Goal: Task Accomplishment & Management: Manage account settings

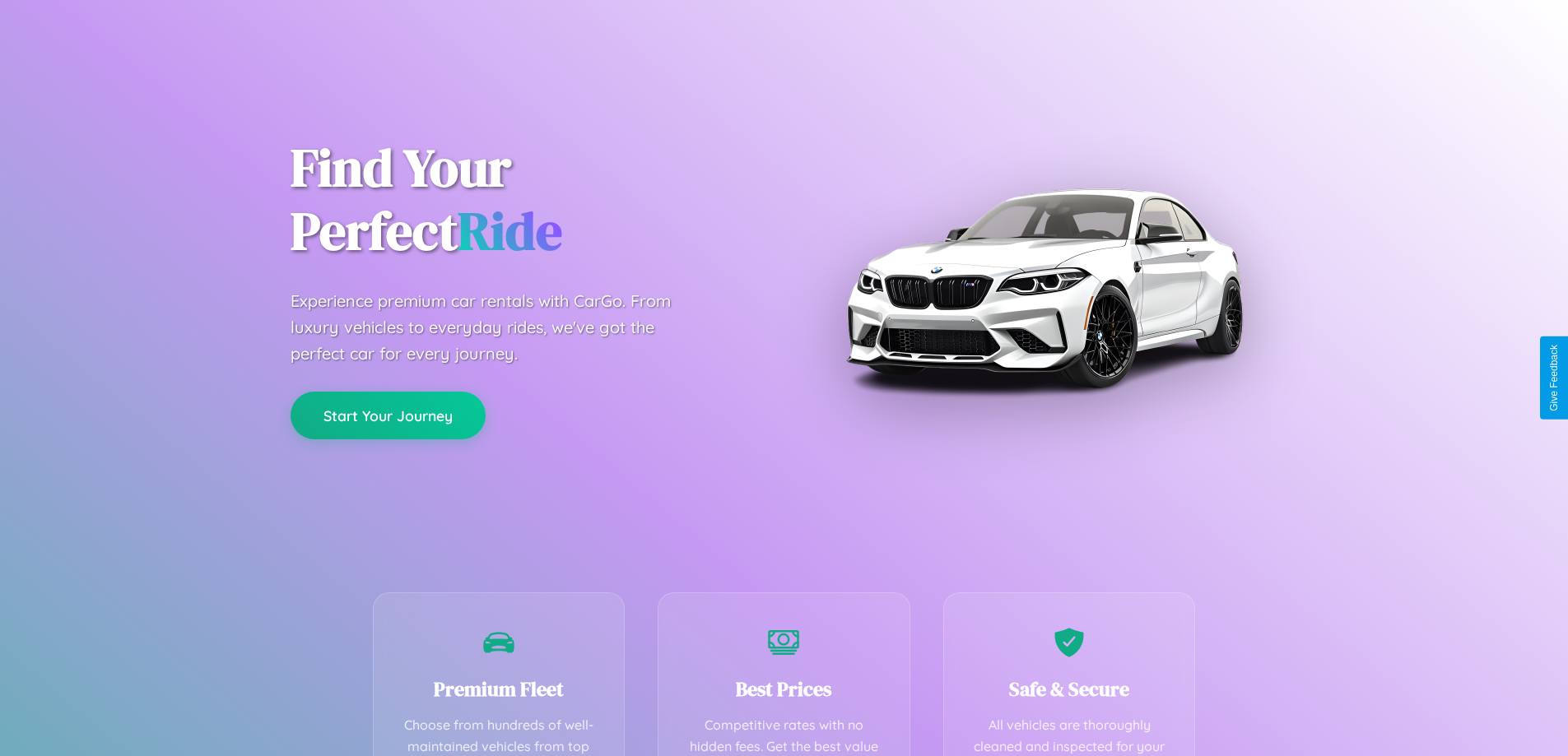
scroll to position [324, 0]
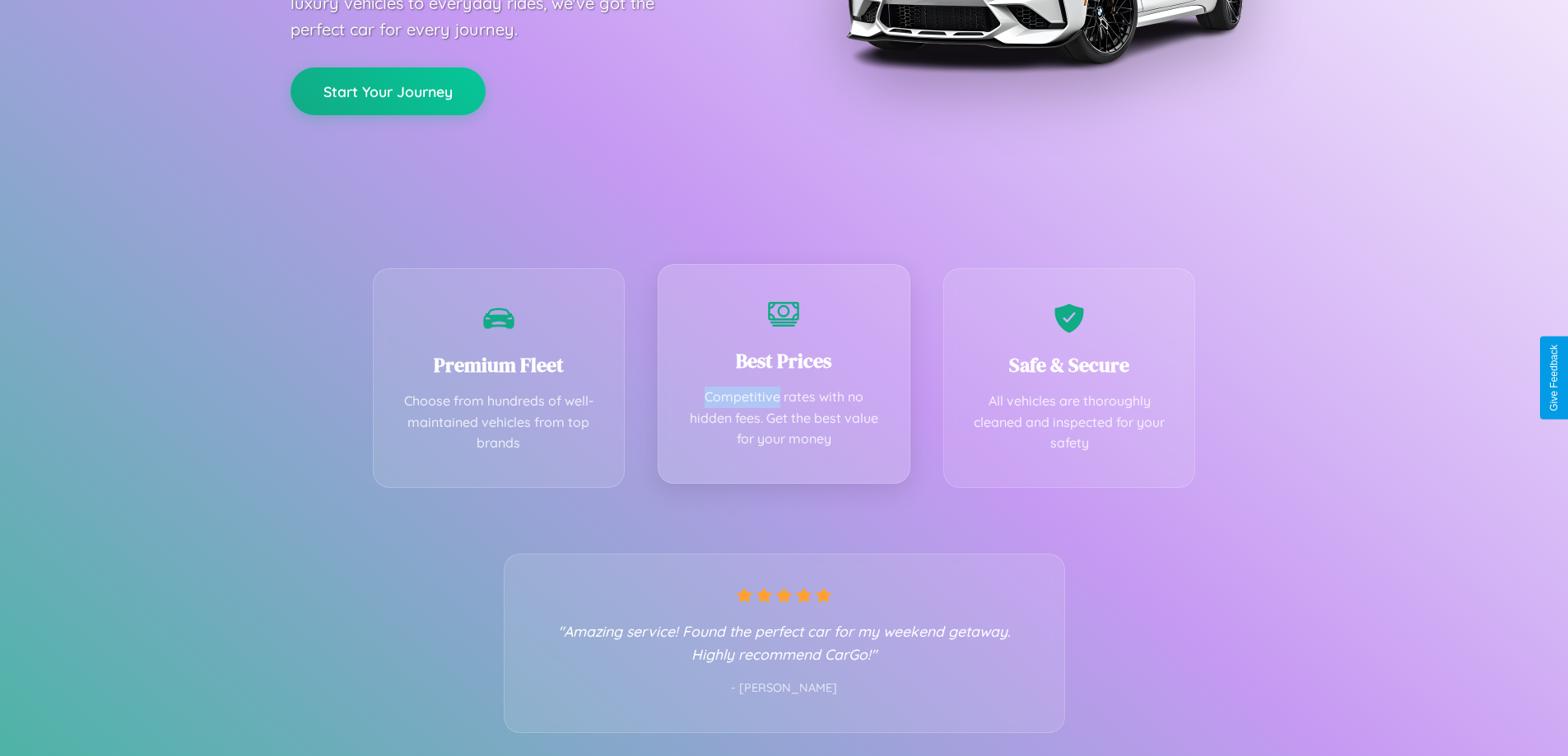
click at [783, 378] on div "Best Prices Competitive rates with no hidden fees. Get the best value for your …" at bounding box center [784, 373] width 253 height 219
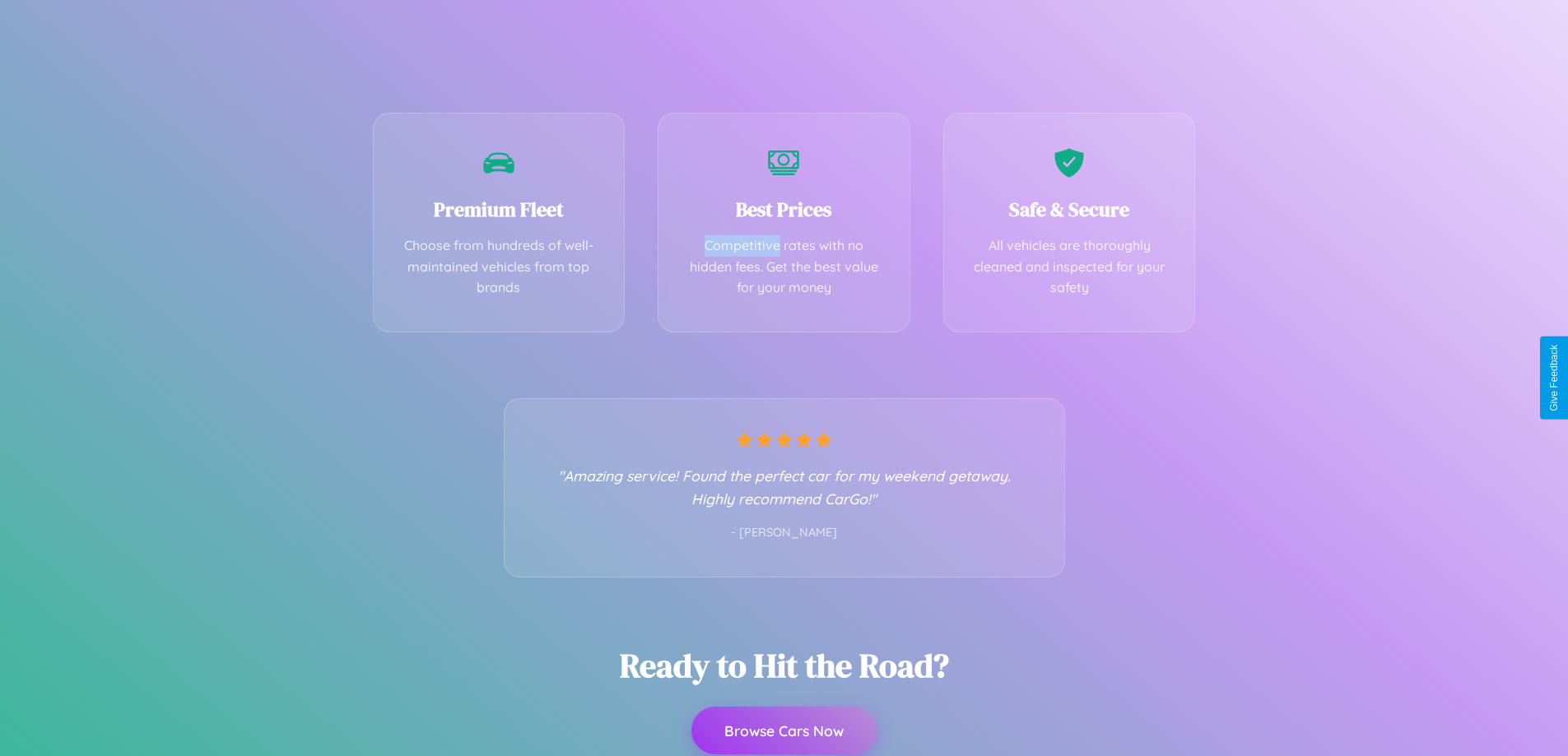
click at [783, 731] on button "Browse Cars Now" at bounding box center [783, 731] width 185 height 48
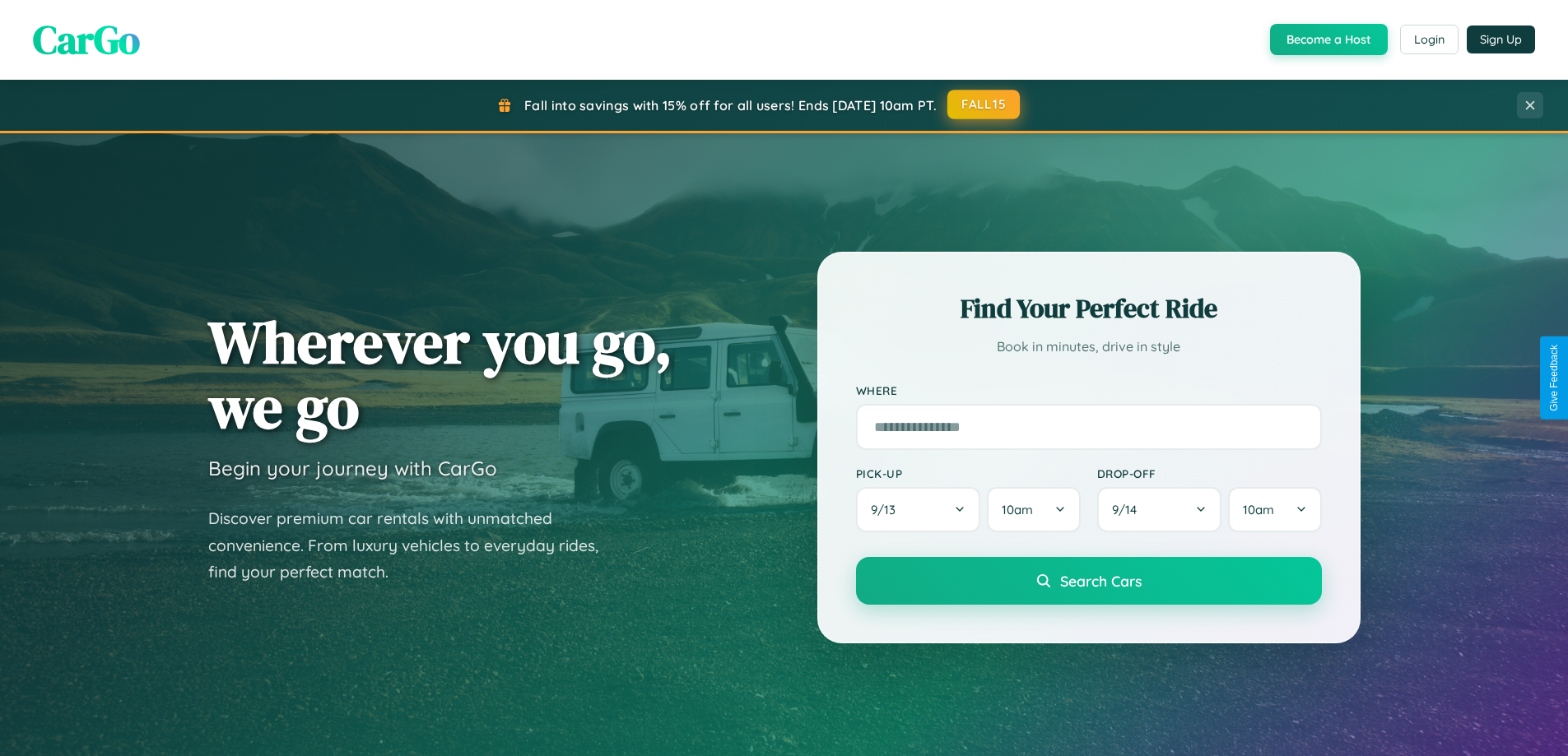
click at [985, 106] on button "FALL15" at bounding box center [984, 104] width 72 height 30
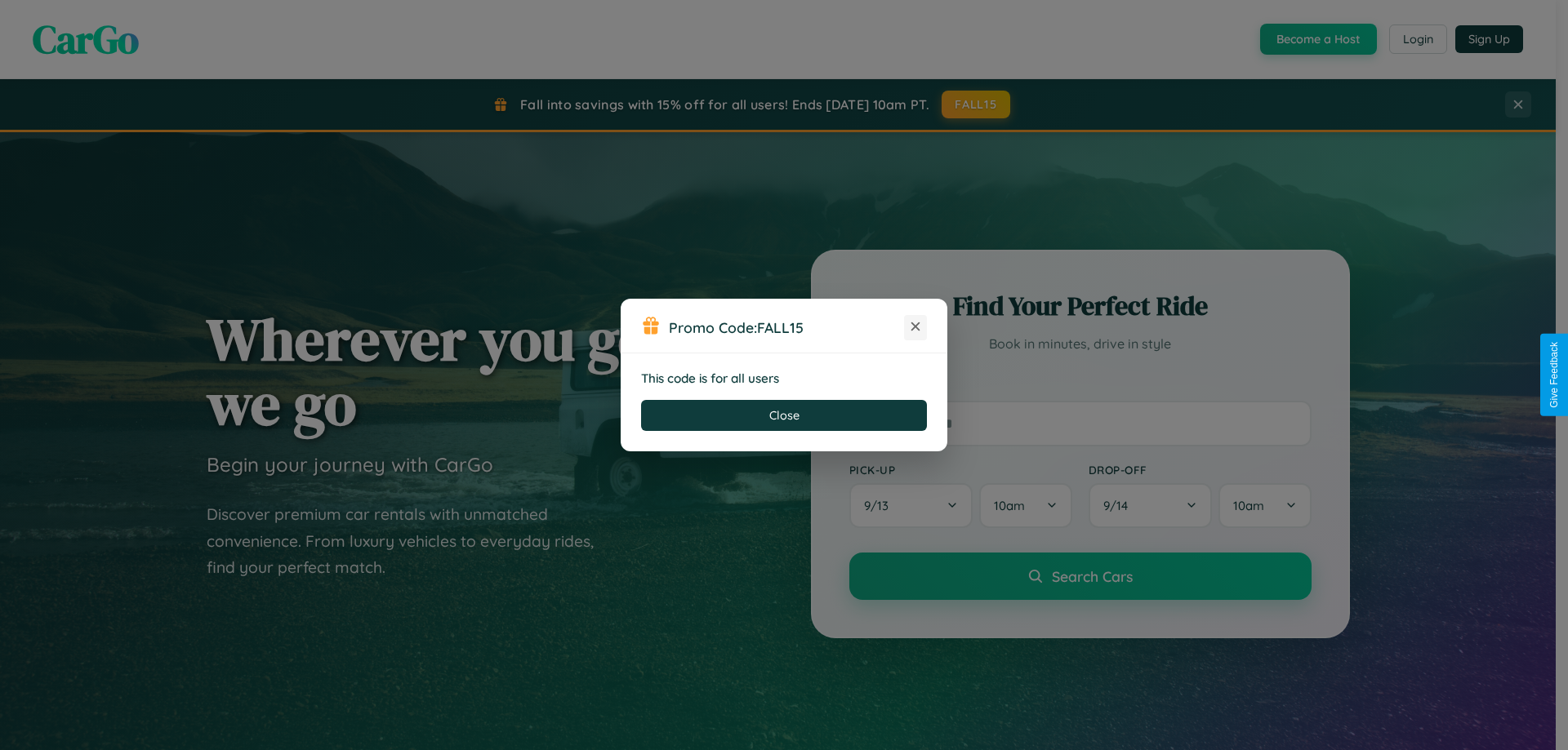
click at [915, 327] on icon at bounding box center [915, 326] width 16 height 16
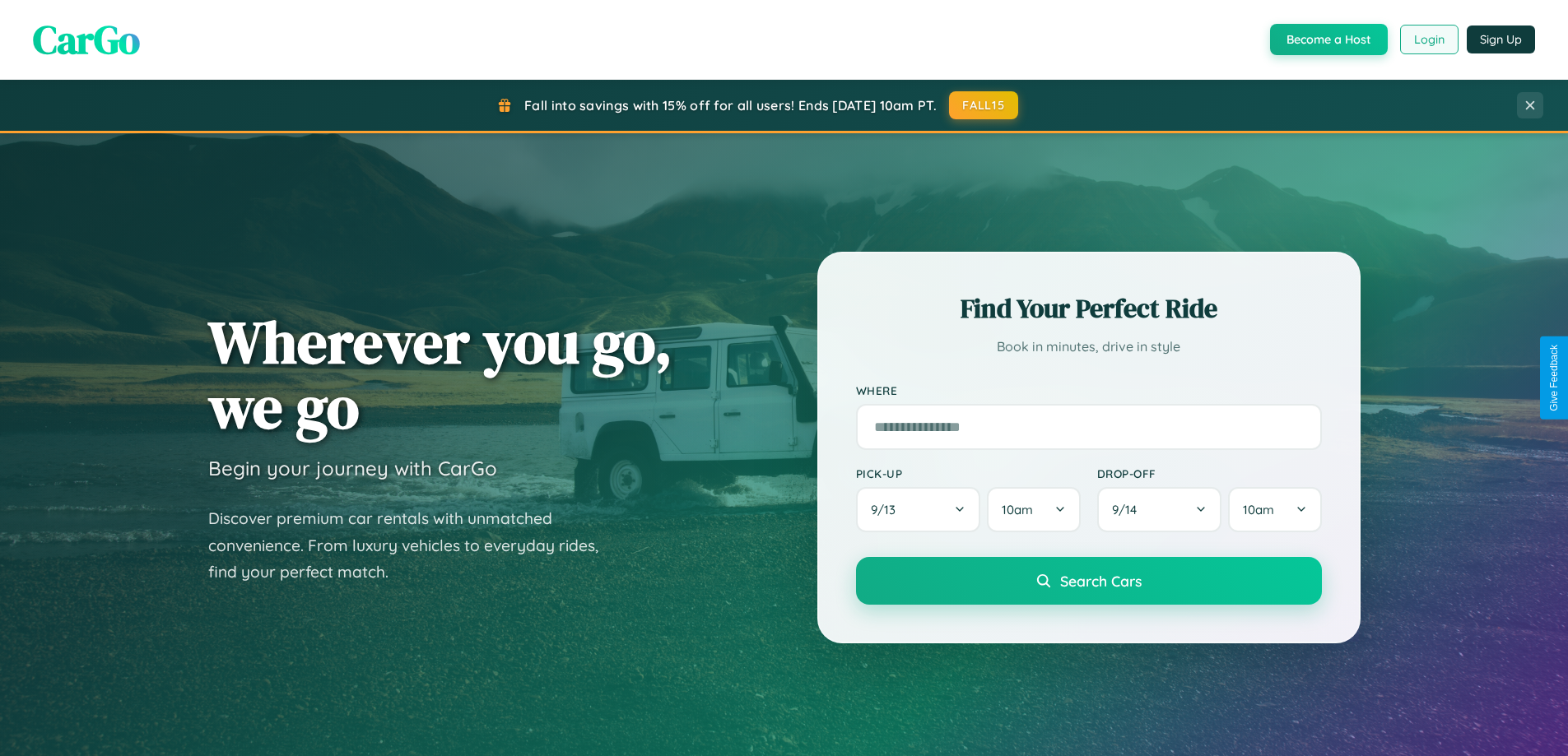
click at [1428, 40] on button "Login" at bounding box center [1429, 39] width 59 height 30
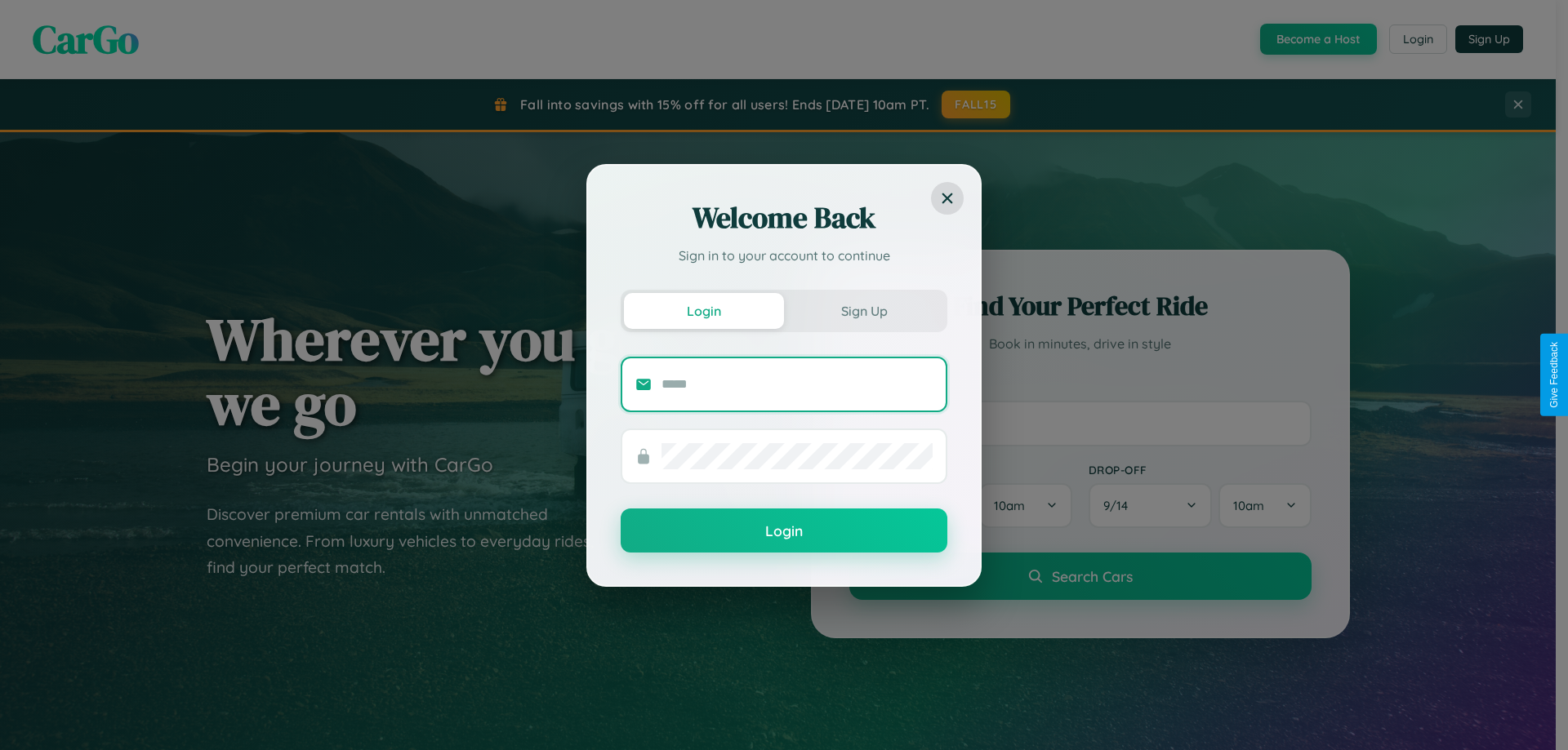
click at [797, 384] on input "text" at bounding box center [797, 384] width 271 height 26
type input "**********"
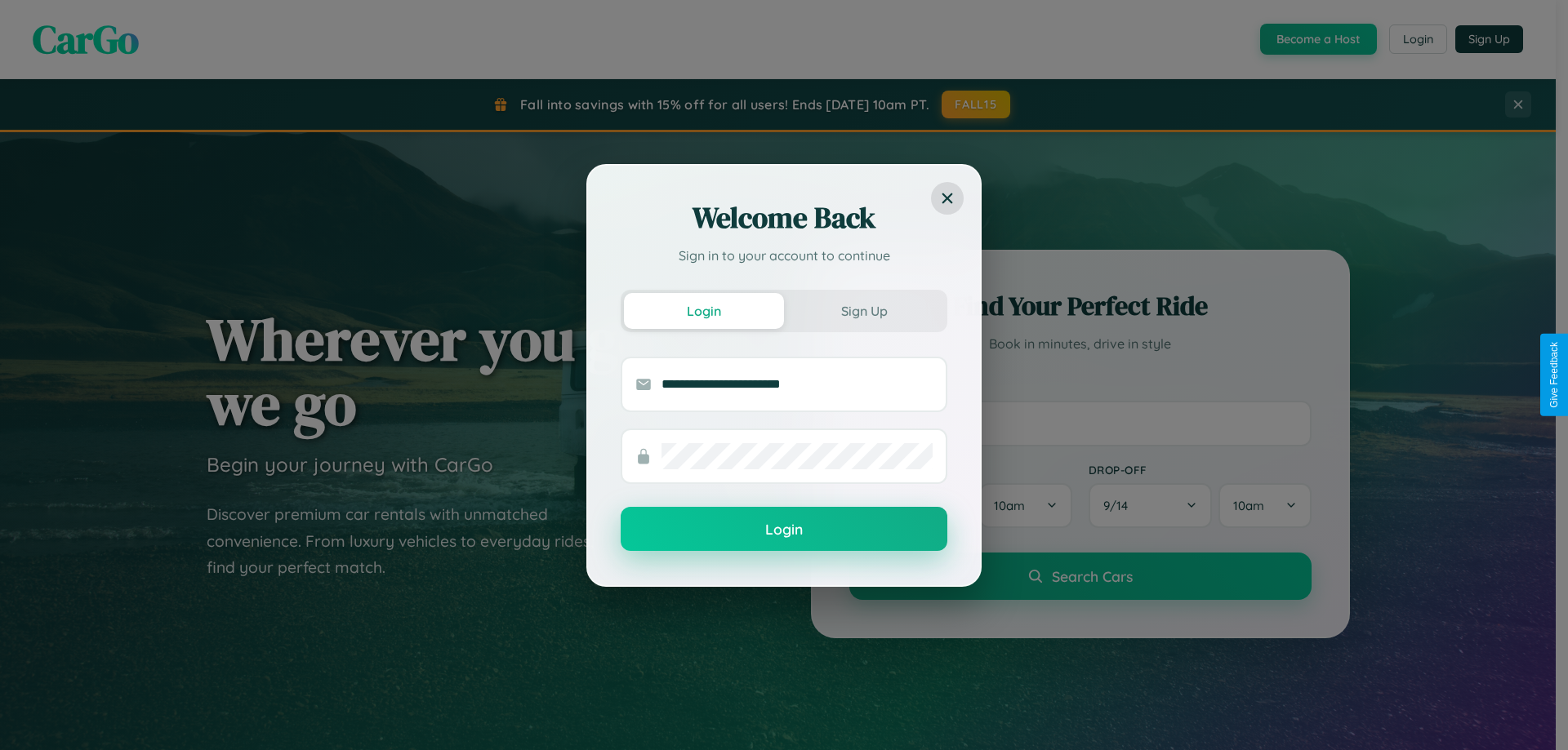
click at [784, 530] on button "Login" at bounding box center [784, 529] width 326 height 44
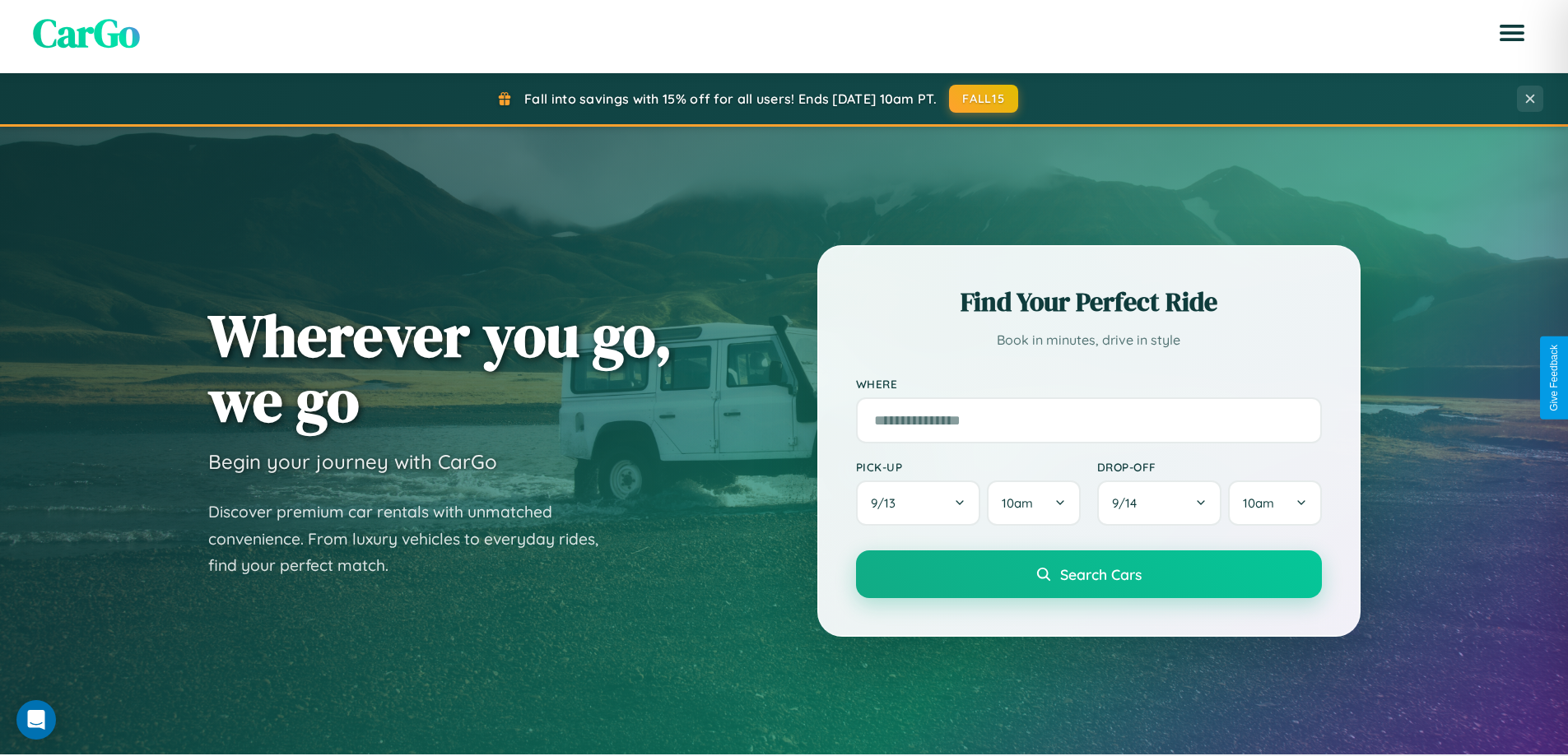
scroll to position [709, 0]
